Goal: Task Accomplishment & Management: Use online tool/utility

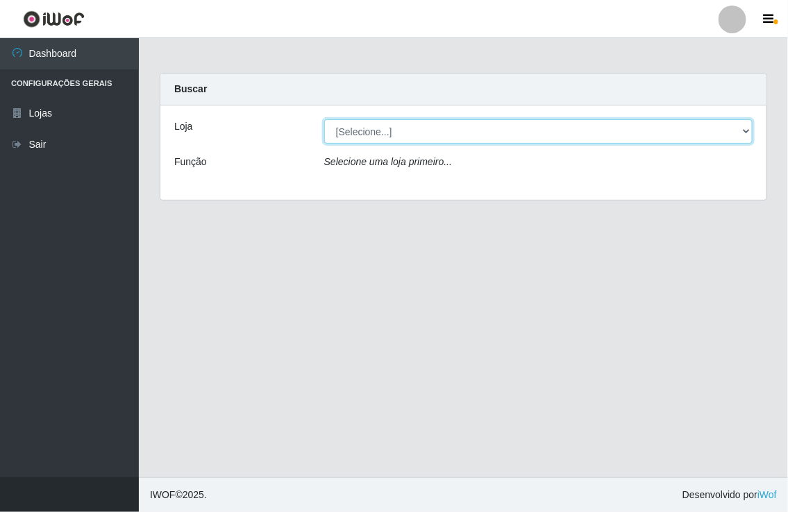
click at [723, 129] on select "[Selecione...] Nordestão - [GEOGRAPHIC_DATA]" at bounding box center [538, 131] width 428 height 24
select select "454"
click at [324, 119] on select "[Selecione...] Nordestão - [GEOGRAPHIC_DATA]" at bounding box center [538, 131] width 428 height 24
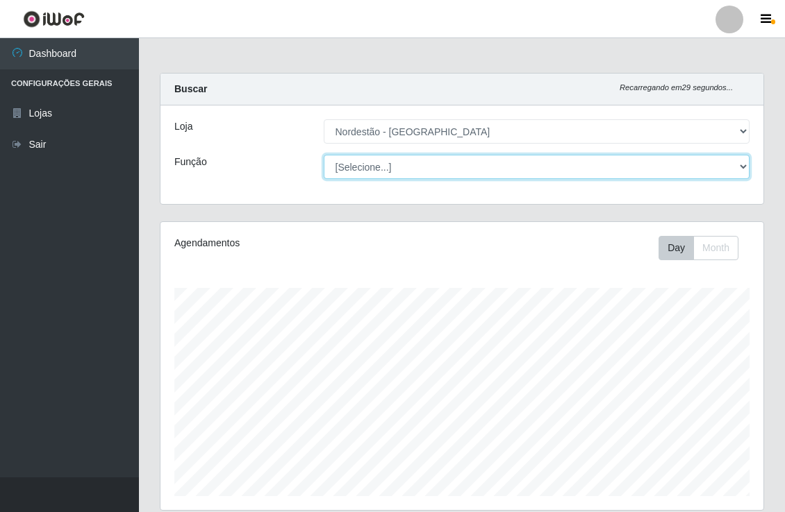
click at [438, 155] on select "[Selecione...] Balconista de Padaria Balconista de Padaria + Balconista de Pada…" at bounding box center [537, 167] width 426 height 24
select select "1"
click at [324, 155] on select "[Selecione...] Balconista de Padaria Balconista de Padaria + Balconista de Pada…" at bounding box center [537, 167] width 426 height 24
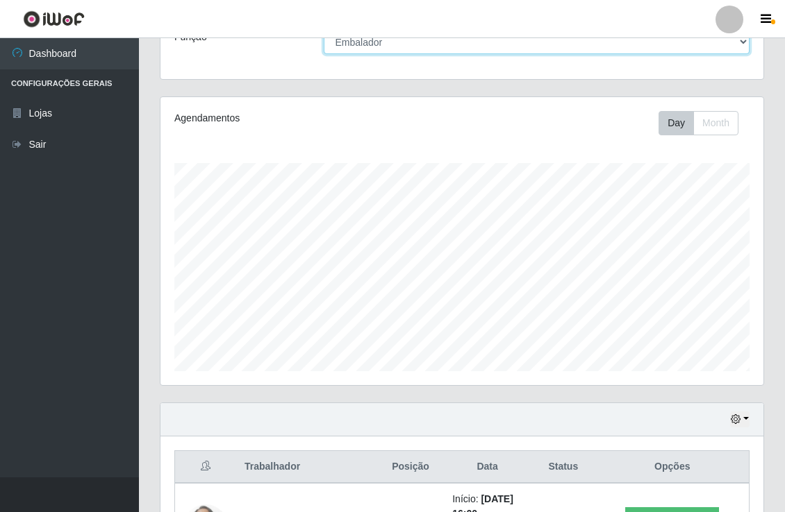
scroll to position [335, 0]
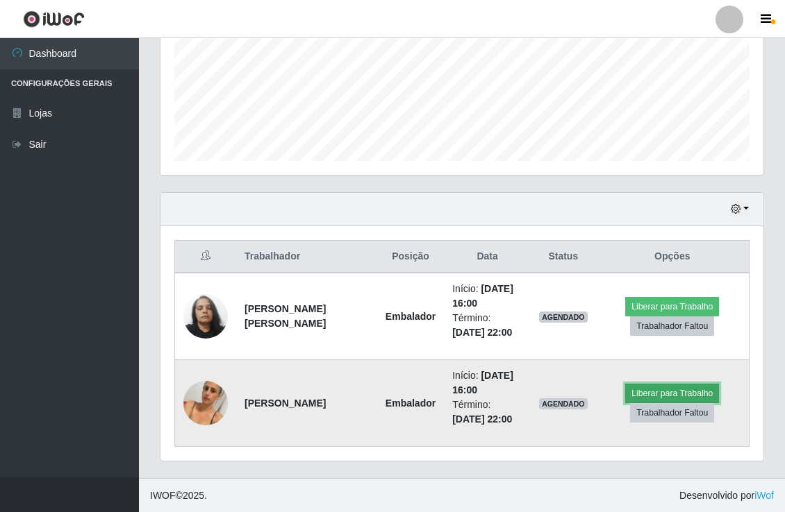
click at [683, 392] on button "Liberar para Trabalho" at bounding box center [672, 393] width 94 height 19
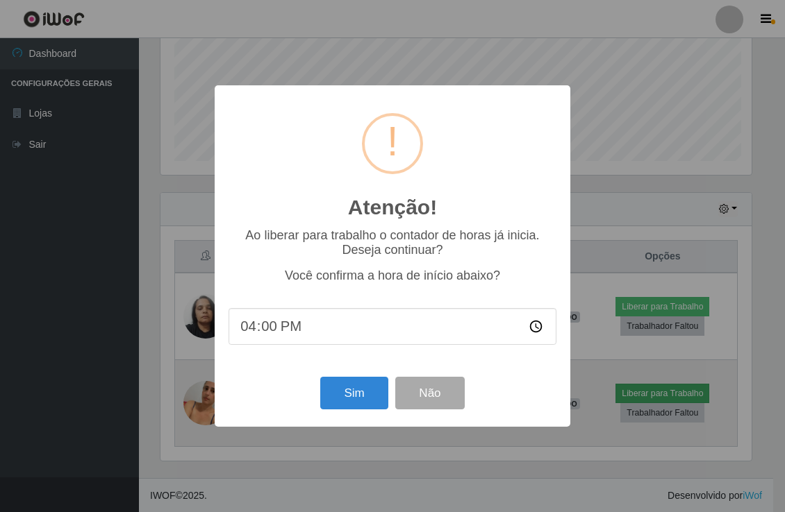
scroll to position [287, 594]
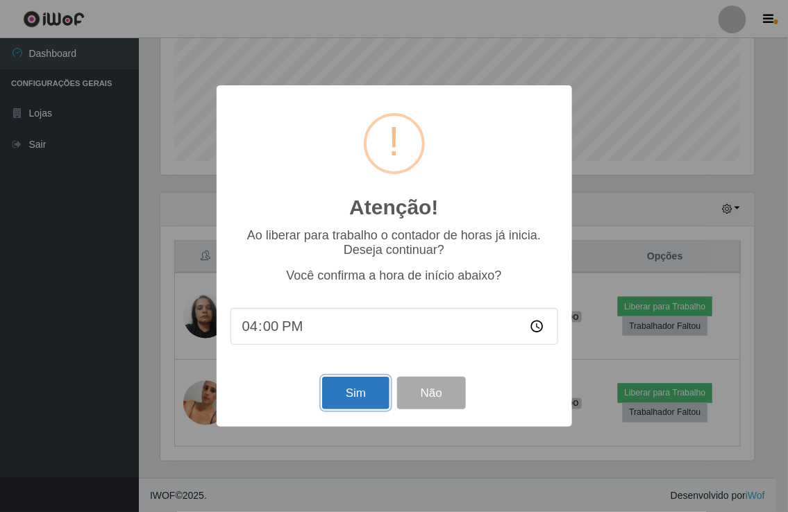
click at [357, 396] on button "Sim" at bounding box center [355, 393] width 67 height 33
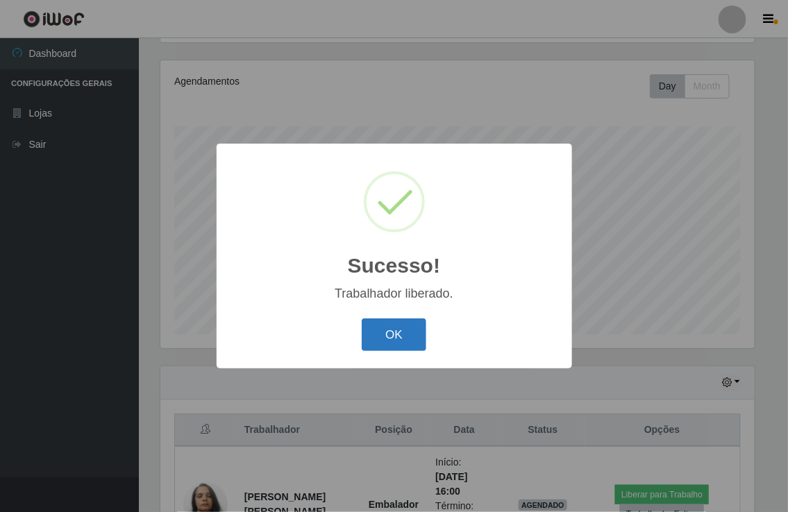
click at [373, 335] on button "OK" at bounding box center [394, 335] width 65 height 33
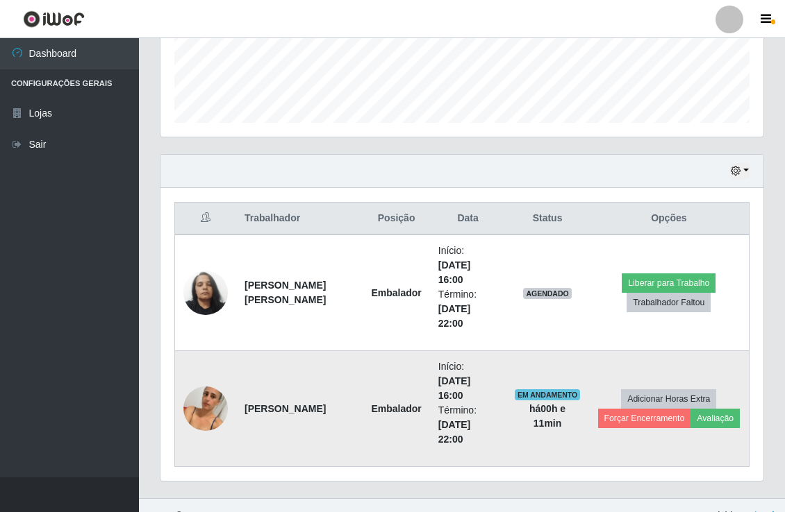
scroll to position [393, 0]
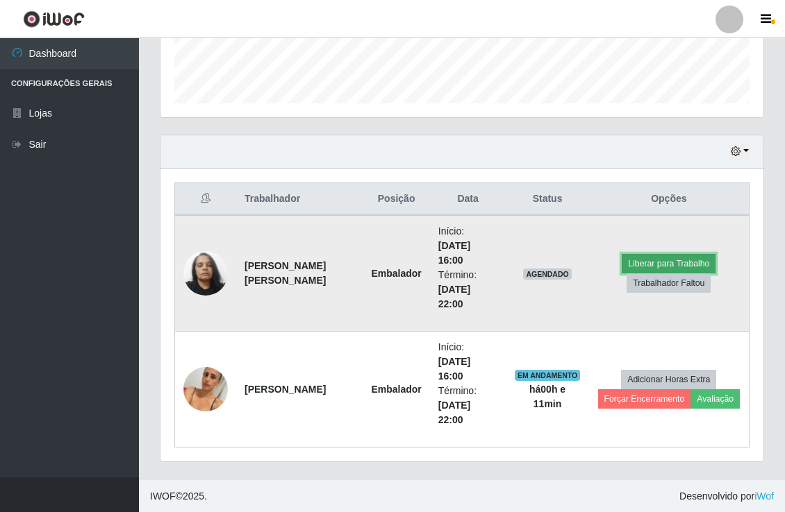
click at [646, 260] on button "Liberar para Trabalho" at bounding box center [668, 263] width 94 height 19
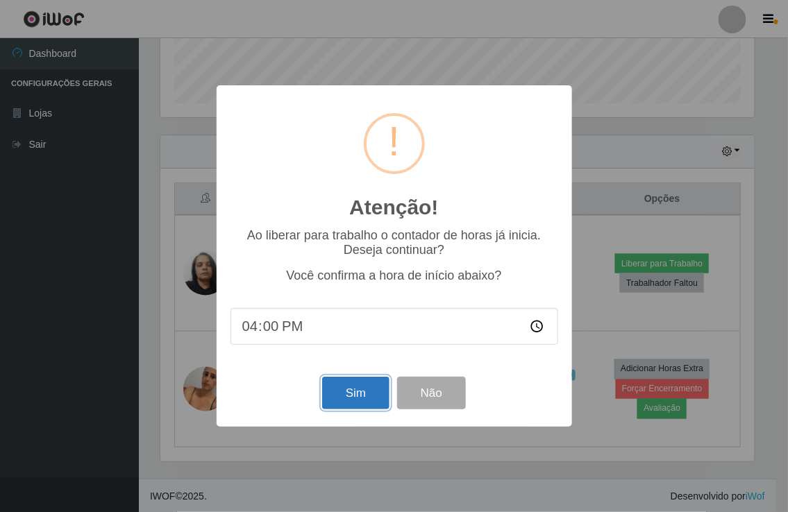
click at [351, 397] on button "Sim" at bounding box center [355, 393] width 67 height 33
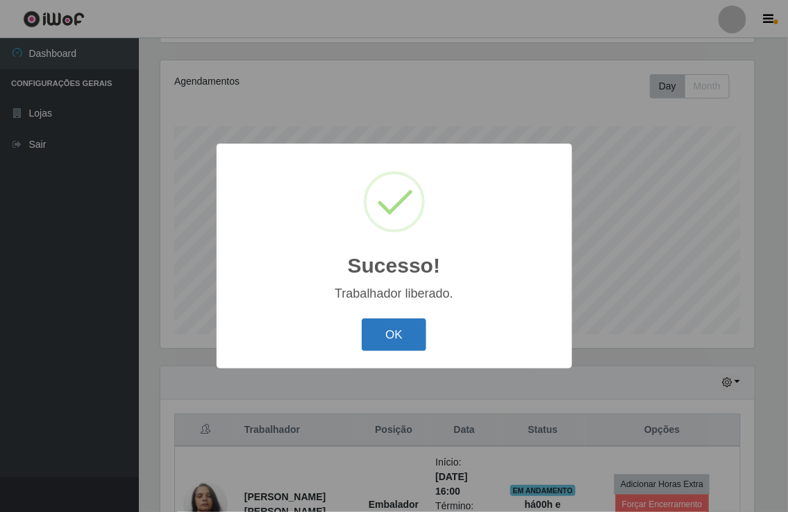
click at [393, 328] on button "OK" at bounding box center [394, 335] width 65 height 33
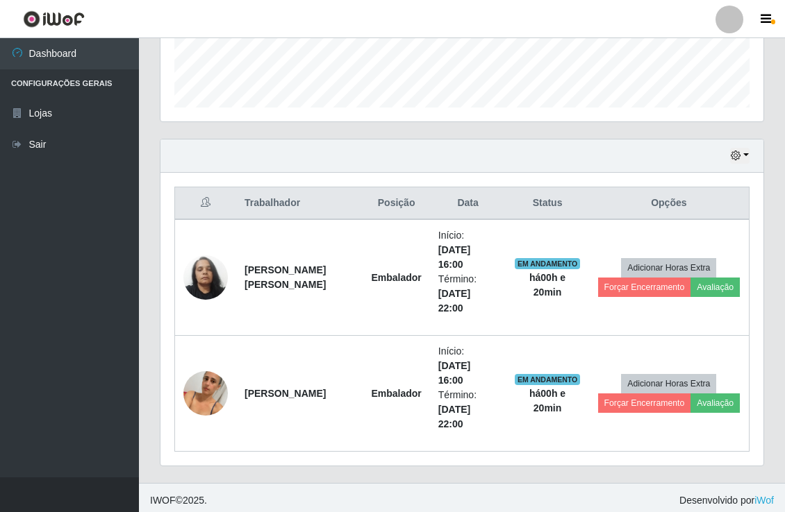
scroll to position [394, 0]
